Goal: Find specific page/section: Find specific page/section

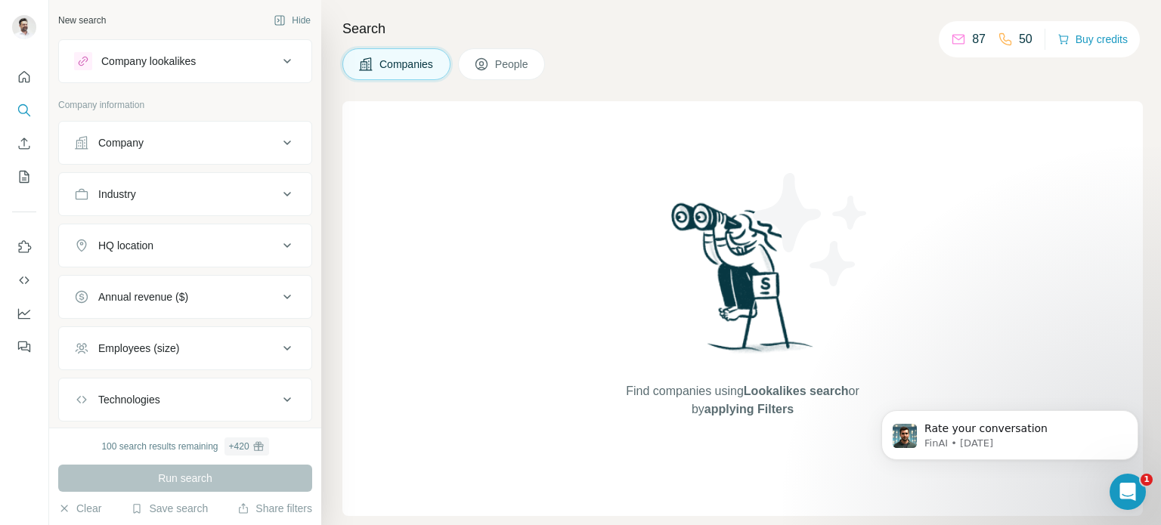
click at [200, 47] on button "Company lookalikes" at bounding box center [185, 61] width 252 height 36
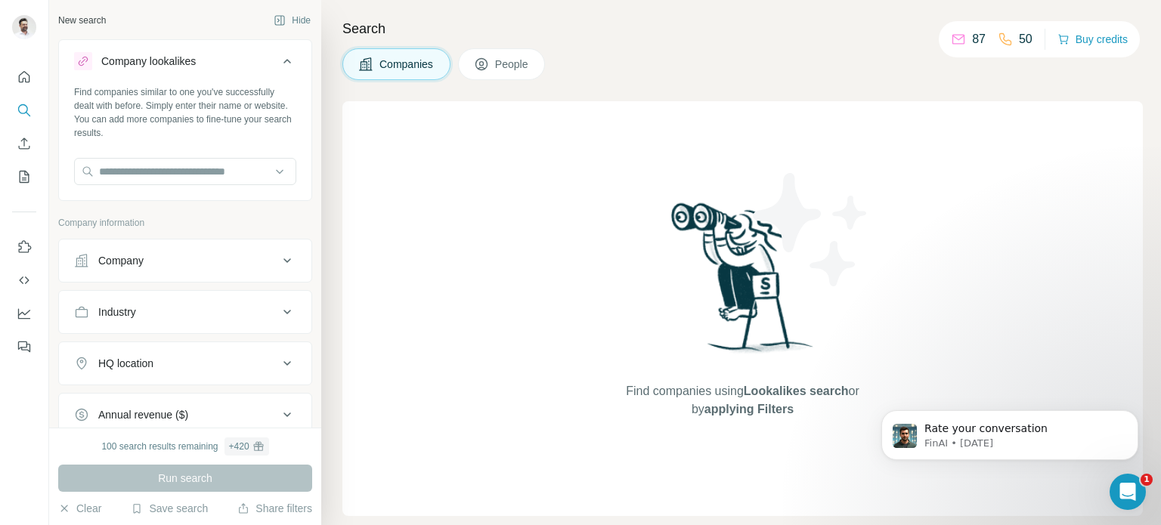
click at [222, 56] on div "Company lookalikes" at bounding box center [176, 61] width 204 height 18
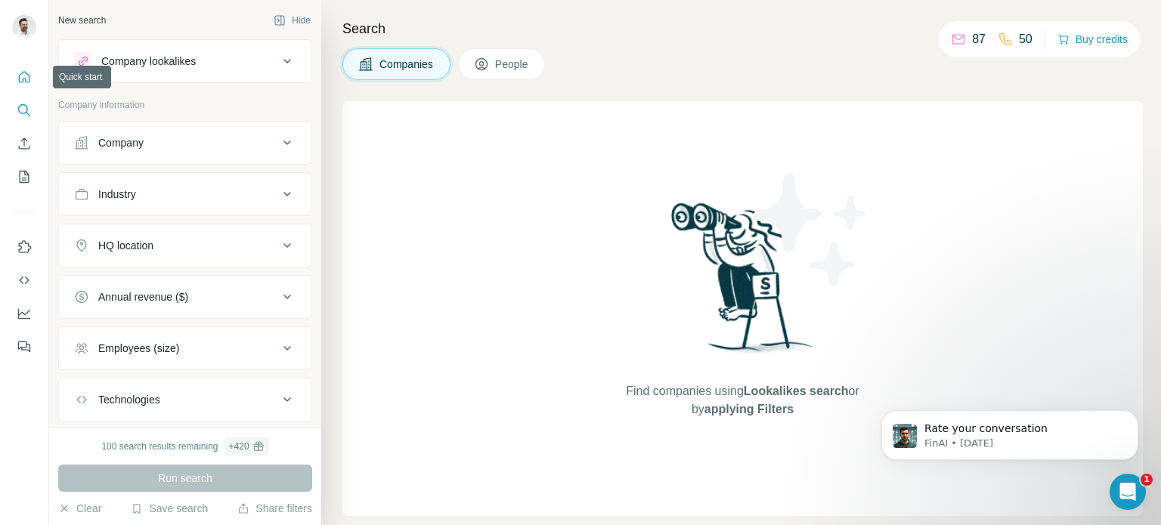
click at [20, 73] on icon "Quick start" at bounding box center [24, 77] width 15 height 15
click at [23, 78] on icon "Quick start" at bounding box center [24, 77] width 15 height 15
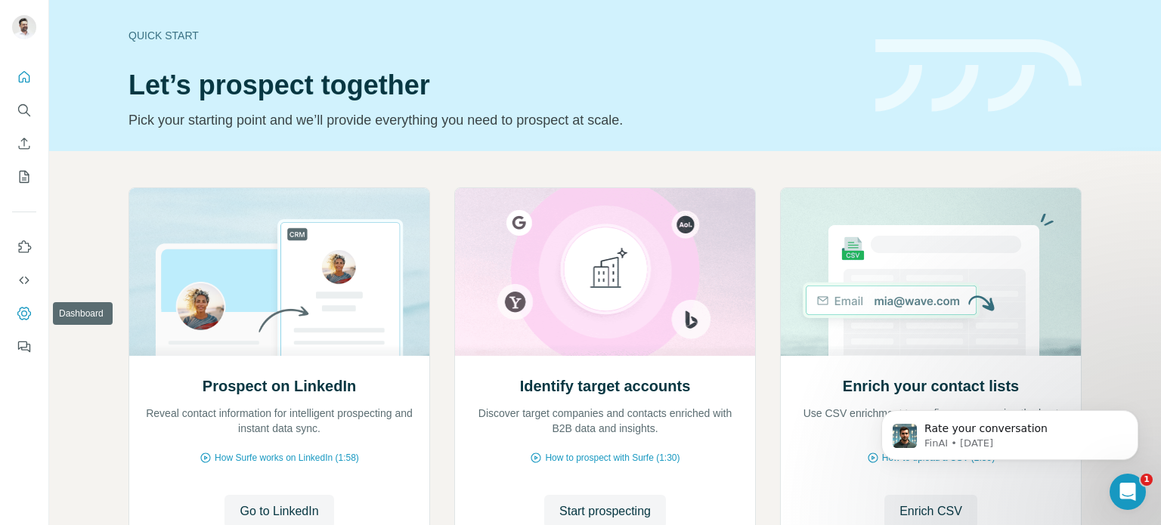
click at [21, 318] on icon "Dashboard" at bounding box center [24, 313] width 15 height 15
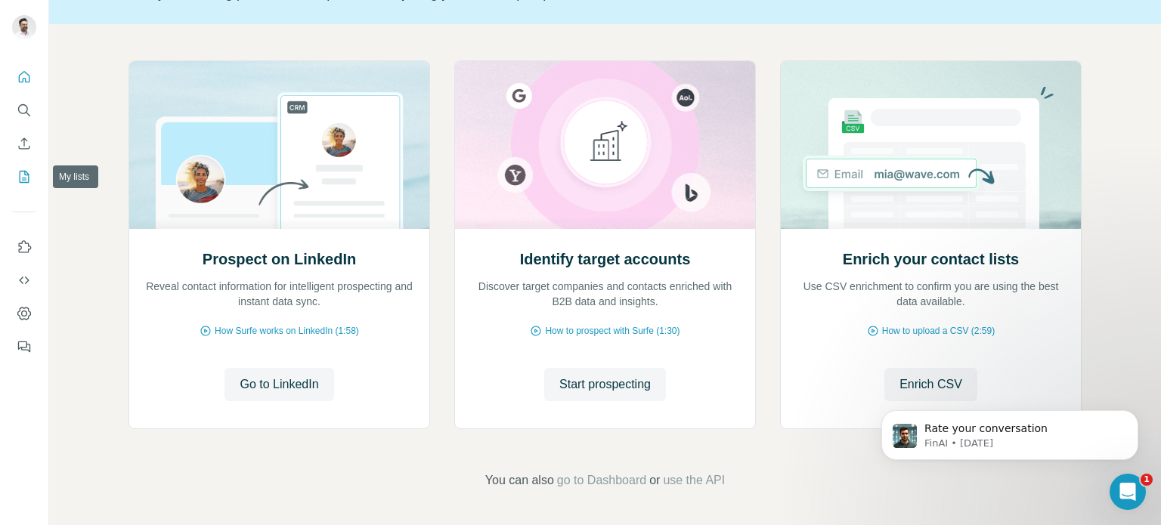
click at [27, 176] on icon "My lists" at bounding box center [24, 176] width 15 height 15
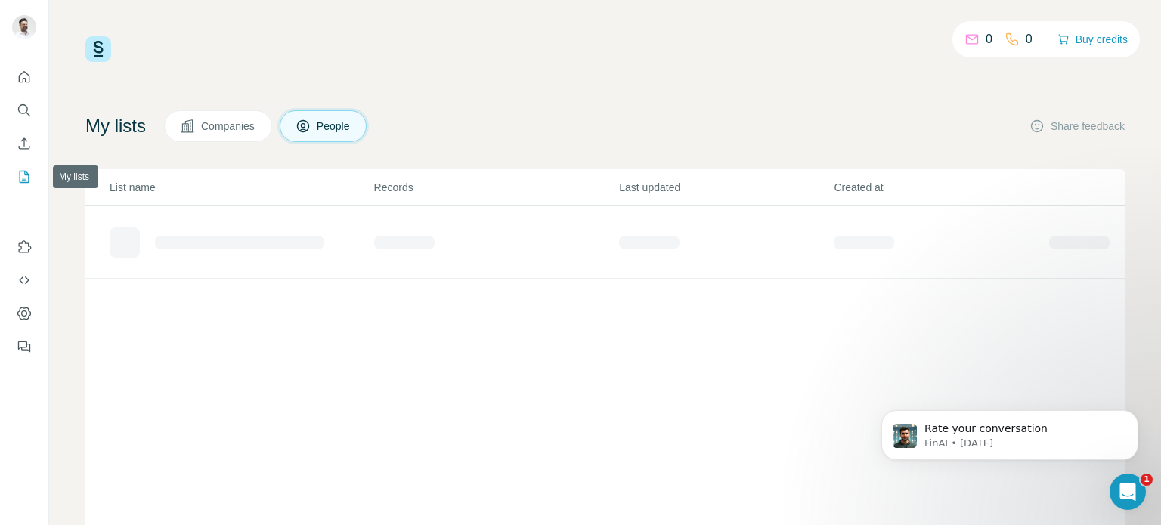
click at [27, 176] on icon "My lists" at bounding box center [24, 176] width 15 height 15
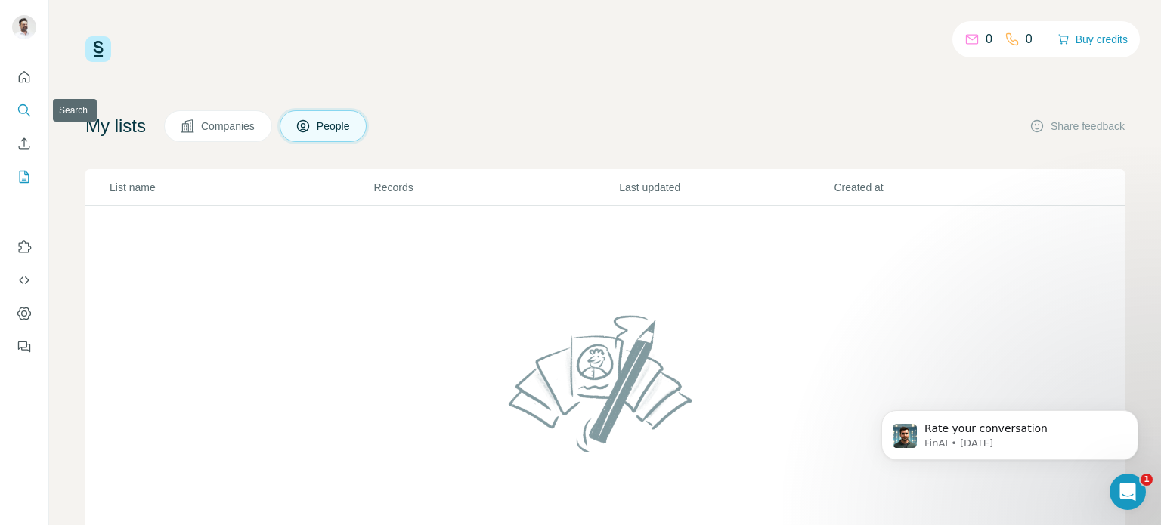
click at [18, 108] on icon "Search" at bounding box center [23, 109] width 10 height 10
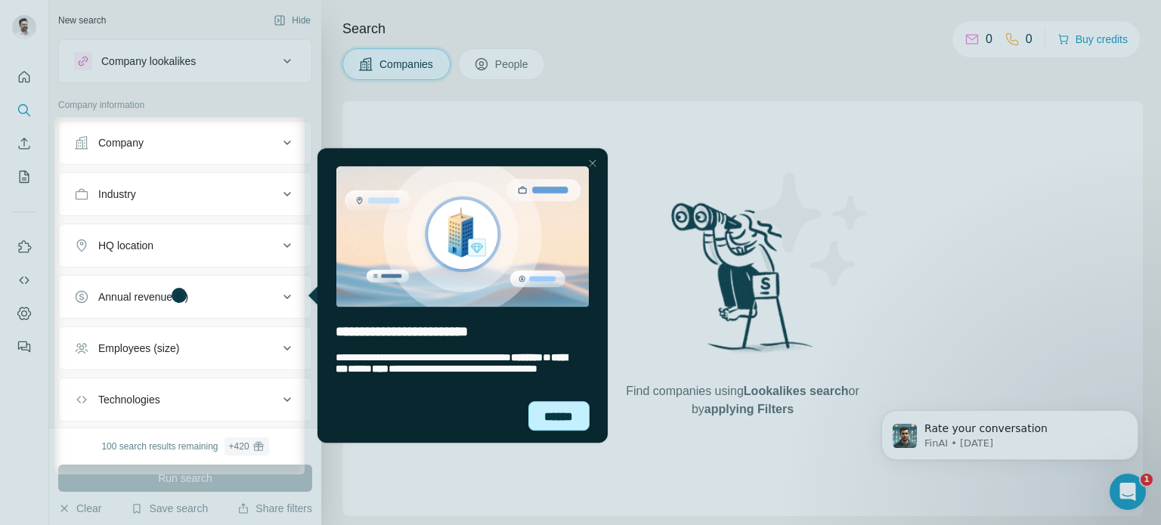
click at [558, 409] on div "******" at bounding box center [558, 415] width 62 height 29
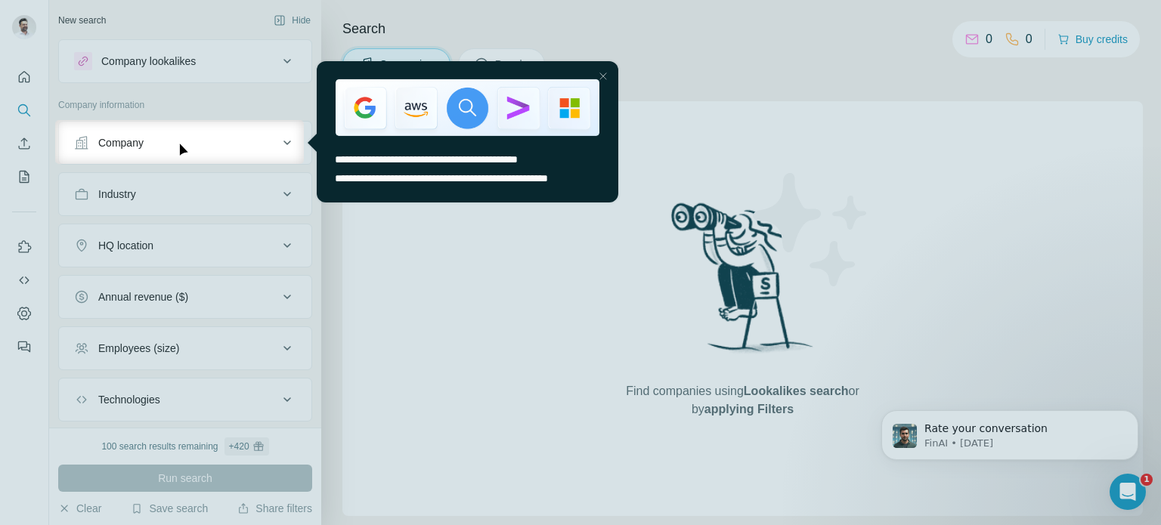
click at [596, 75] on div at bounding box center [602, 76] width 18 height 18
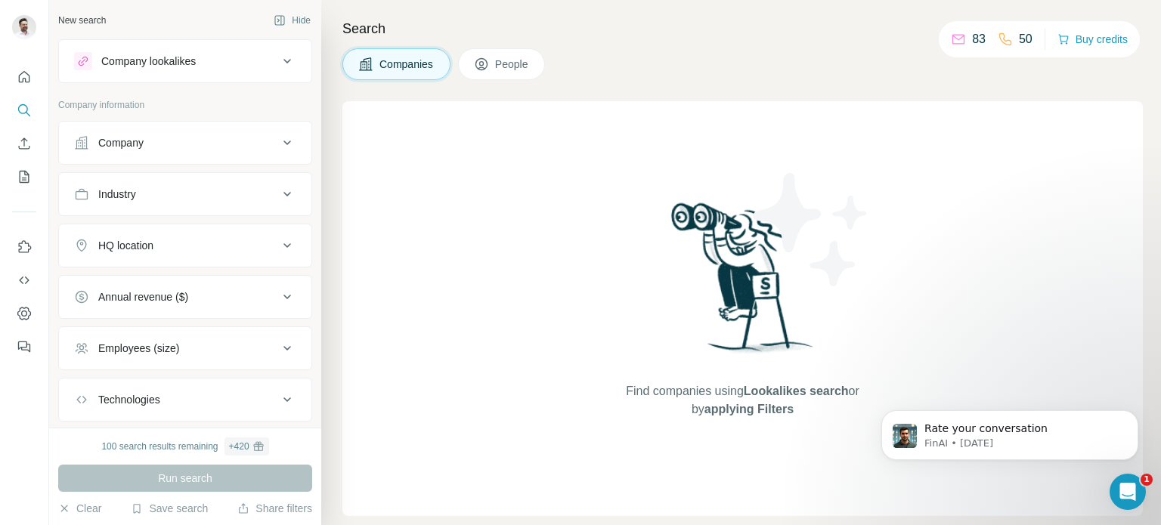
click at [278, 144] on icon at bounding box center [287, 143] width 18 height 18
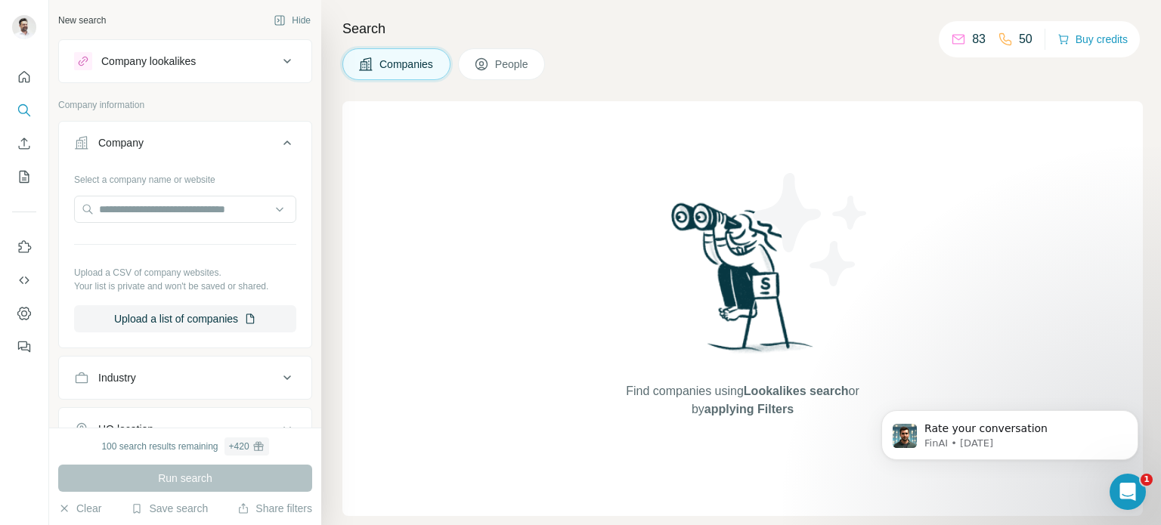
click at [283, 144] on icon at bounding box center [287, 143] width 8 height 5
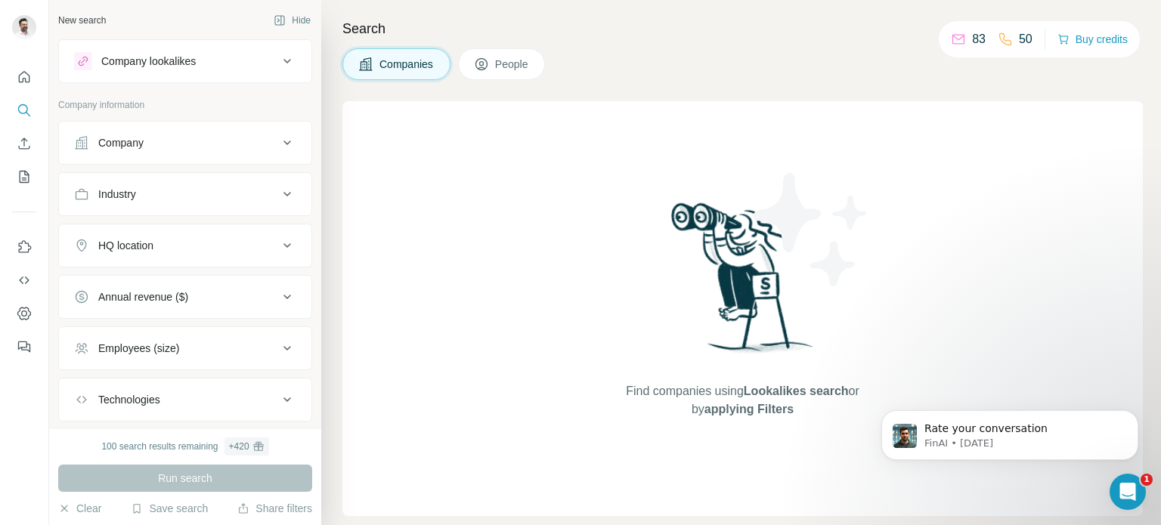
click at [278, 185] on icon at bounding box center [287, 194] width 18 height 18
click at [278, 190] on icon at bounding box center [287, 194] width 18 height 18
click at [278, 241] on icon at bounding box center [287, 246] width 18 height 18
click at [278, 249] on icon at bounding box center [287, 246] width 18 height 18
click at [278, 347] on icon at bounding box center [287, 348] width 18 height 18
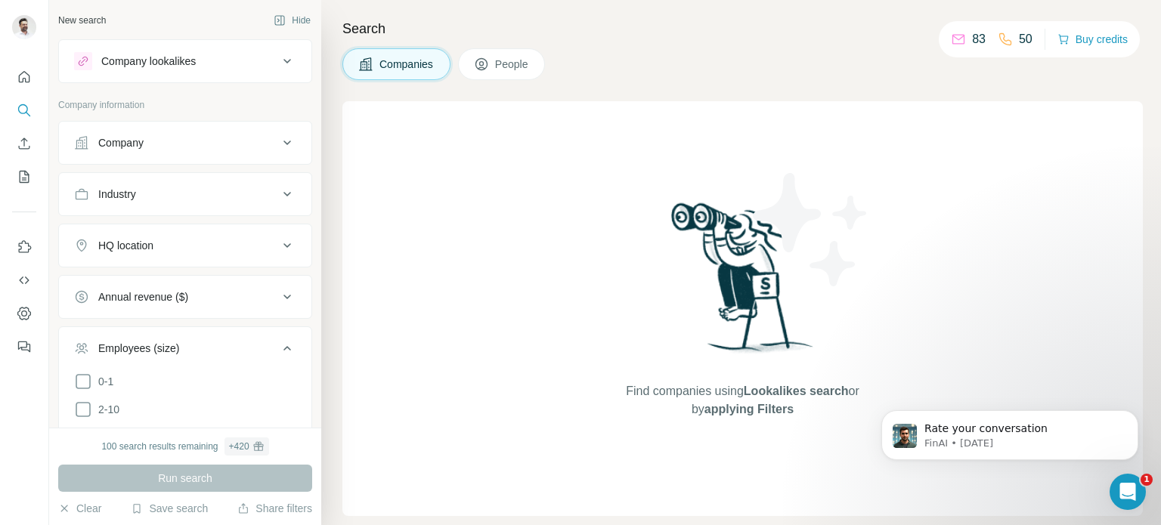
click at [278, 347] on icon at bounding box center [287, 348] width 18 height 18
click at [19, 338] on button "Feedback" at bounding box center [24, 346] width 24 height 27
drag, startPoint x: 969, startPoint y: 34, endPoint x: 950, endPoint y: 26, distance: 20.3
click at [950, 26] on div "83 50 Buy credits" at bounding box center [1039, 39] width 201 height 36
click at [880, 38] on h4 "Search" at bounding box center [742, 28] width 800 height 21
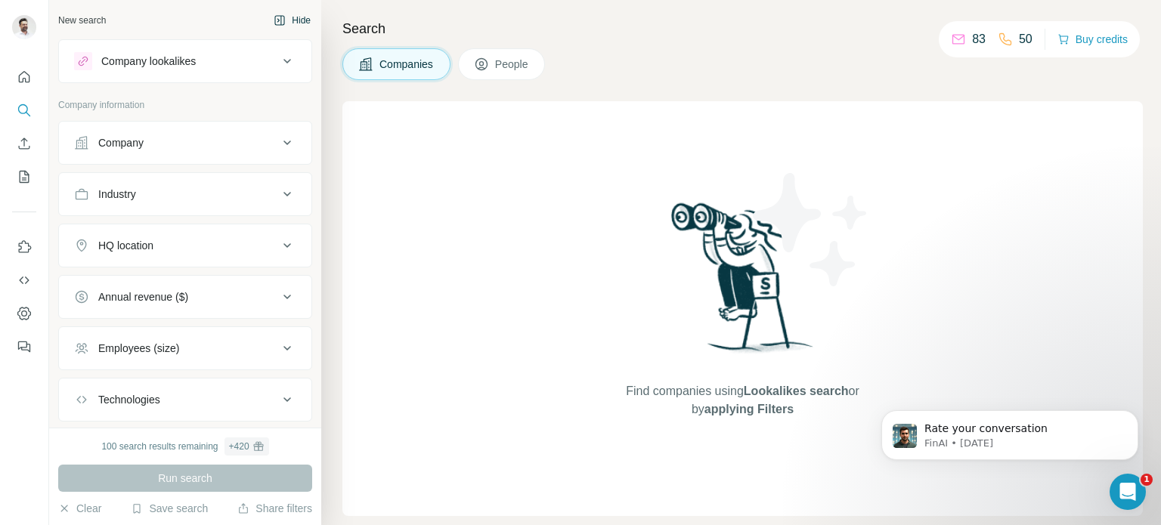
click at [277, 14] on button "Hide" at bounding box center [292, 20] width 58 height 23
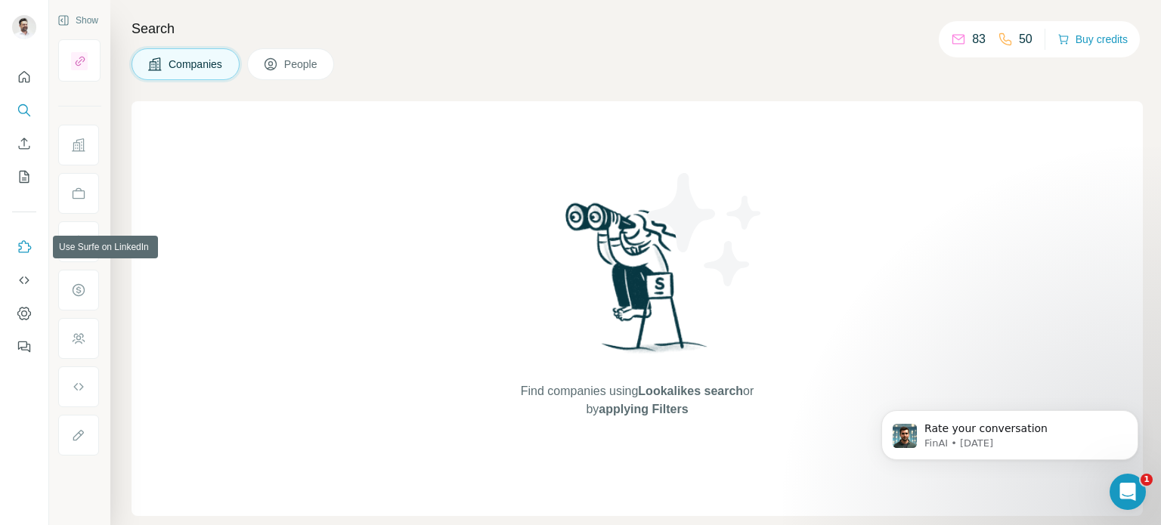
click at [23, 243] on icon "Use Surfe on LinkedIn" at bounding box center [24, 247] width 15 height 15
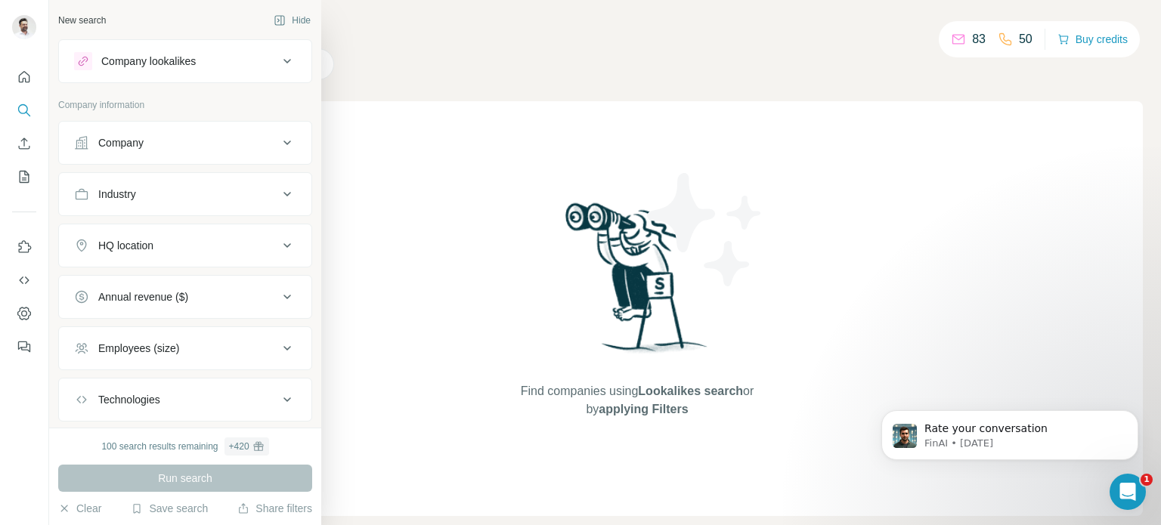
click at [278, 57] on icon at bounding box center [287, 61] width 18 height 18
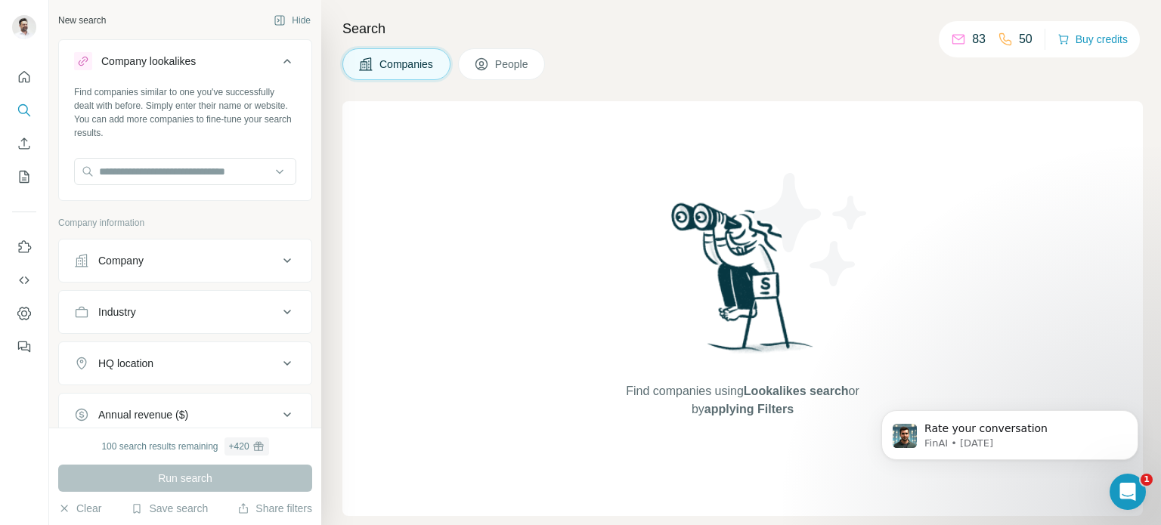
click at [278, 57] on icon at bounding box center [287, 61] width 18 height 18
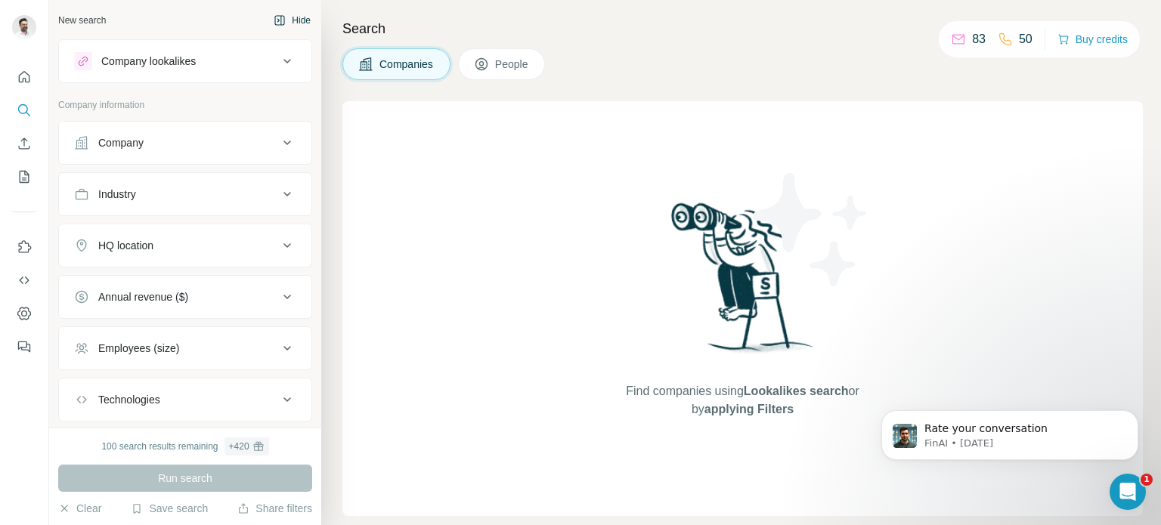
click at [284, 23] on button "Hide" at bounding box center [292, 20] width 58 height 23
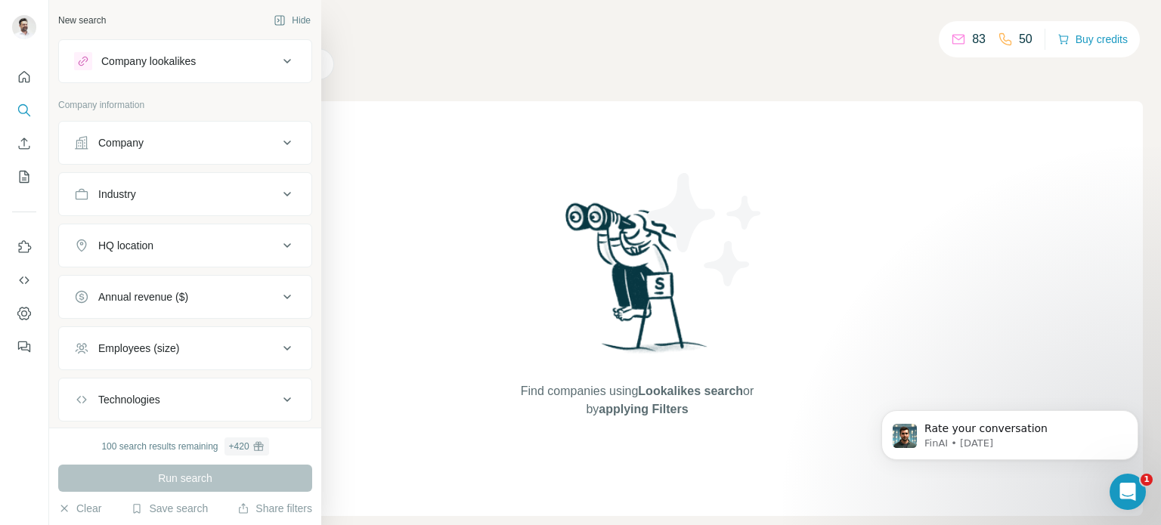
scroll to position [85, 0]
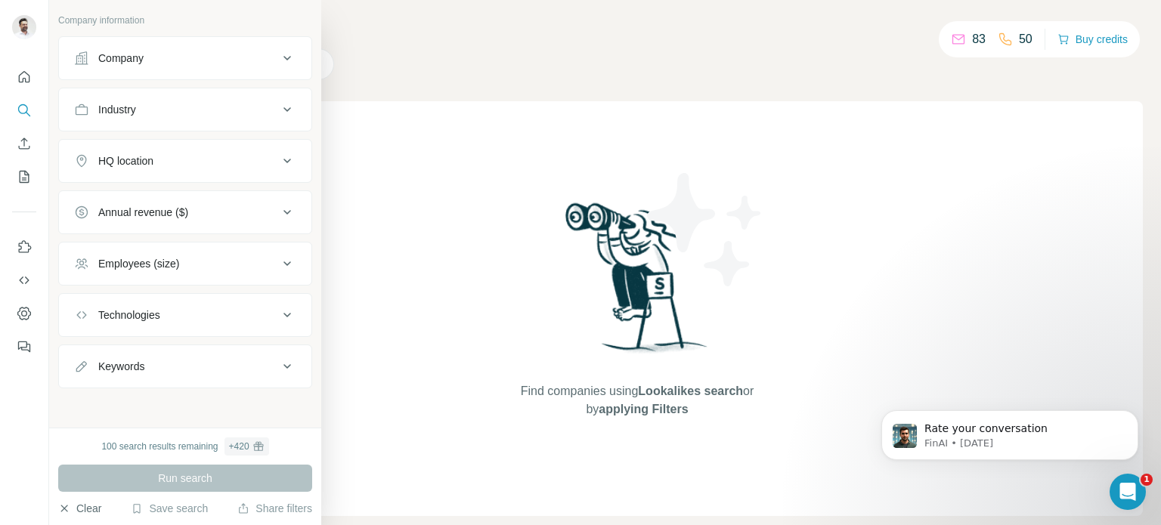
click at [85, 504] on button "Clear" at bounding box center [79, 508] width 43 height 15
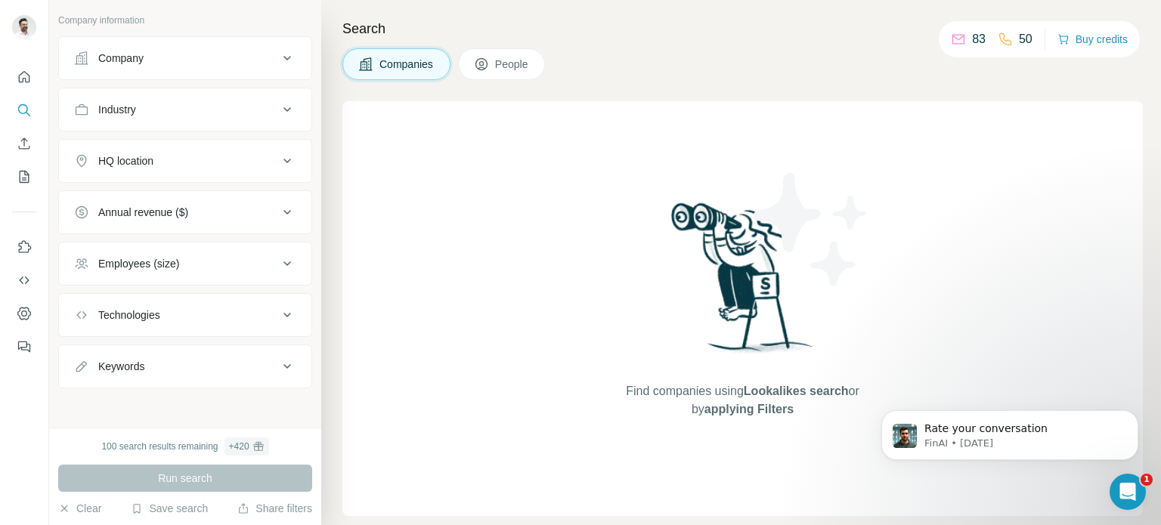
click at [509, 73] on button "People" at bounding box center [502, 64] width 88 height 32
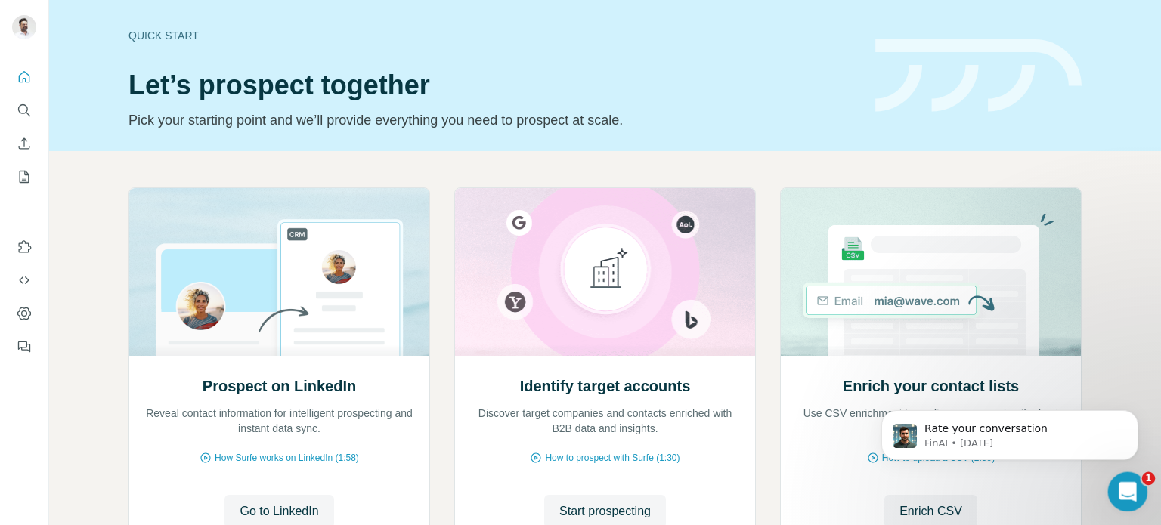
click at [1126, 481] on icon "Open Intercom Messenger" at bounding box center [1125, 490] width 25 height 25
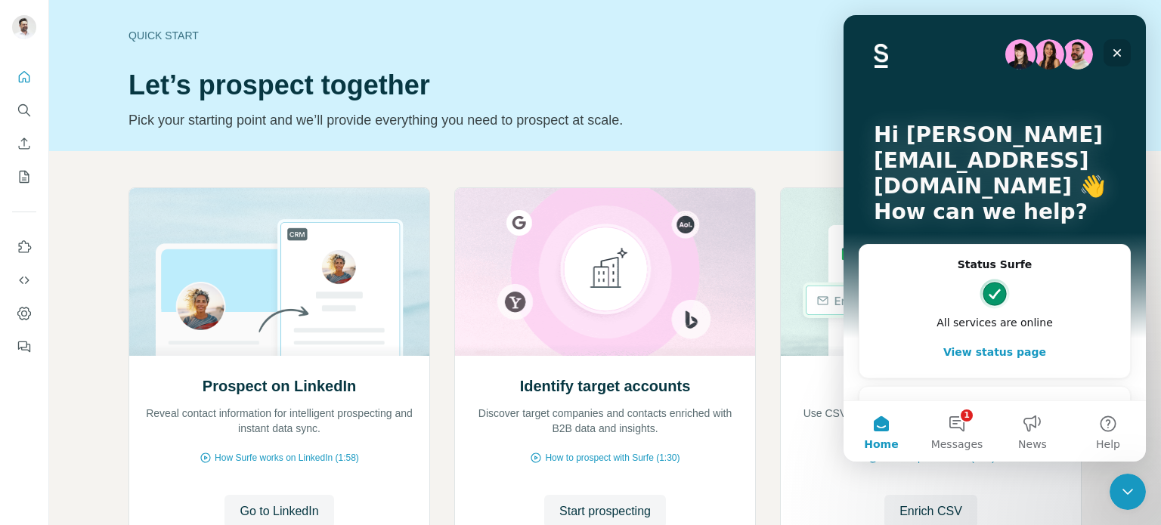
click at [1115, 55] on icon "Close" at bounding box center [1117, 53] width 8 height 8
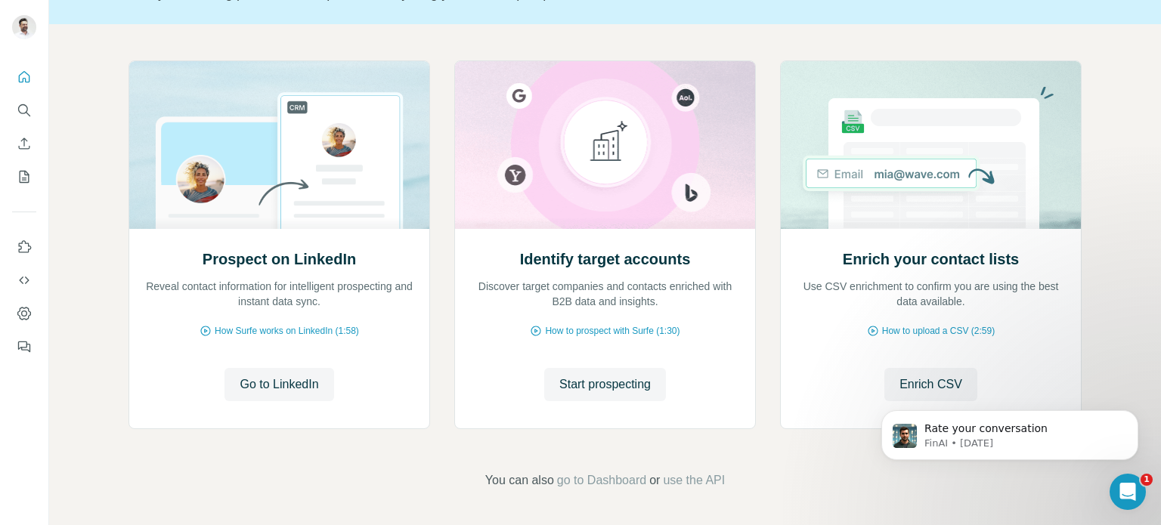
scroll to position [126, 0]
click at [603, 484] on span "go to Dashboard" at bounding box center [601, 481] width 89 height 18
